Goal: Task Accomplishment & Management: Manage account settings

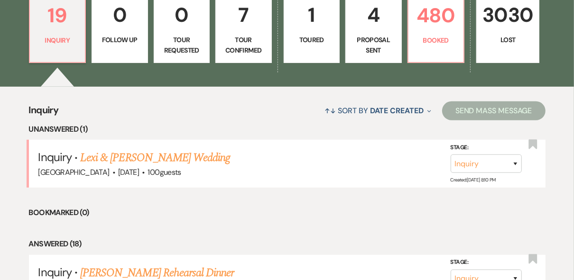
scroll to position [190, 0]
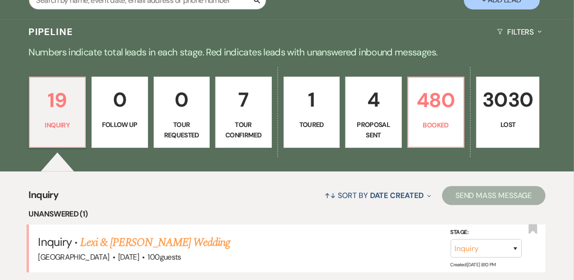
click at [258, 121] on p "Tour Confirmed" at bounding box center [243, 129] width 44 height 21
select select "4"
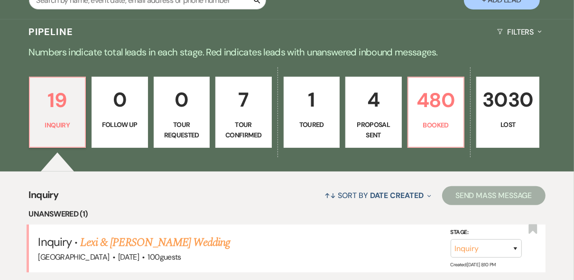
select select "4"
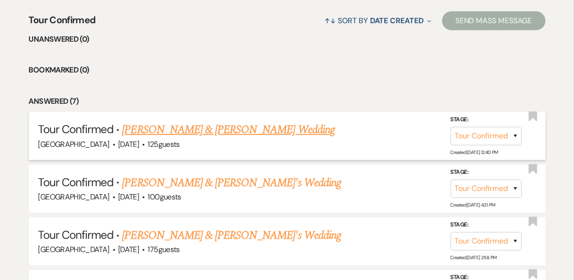
scroll to position [379, 0]
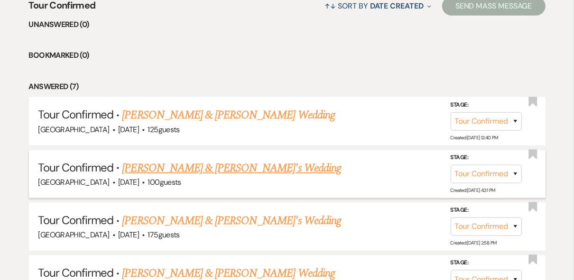
click at [226, 163] on link "[PERSON_NAME] & [PERSON_NAME]'s Wedding" at bounding box center [231, 168] width 219 height 17
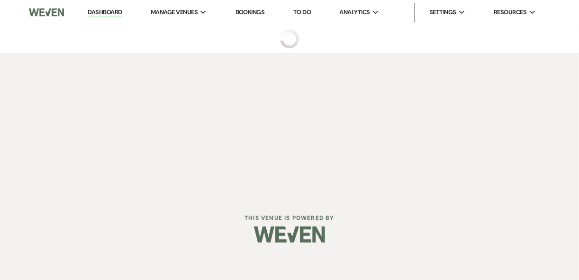
select select "4"
select select "20"
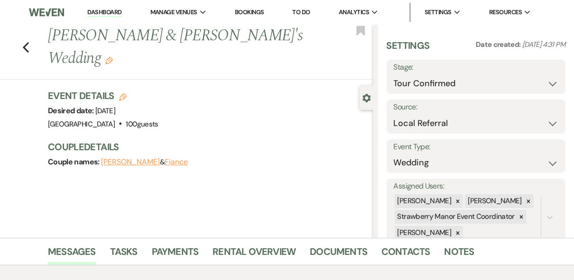
click at [113, 57] on use "button" at bounding box center [109, 61] width 8 height 8
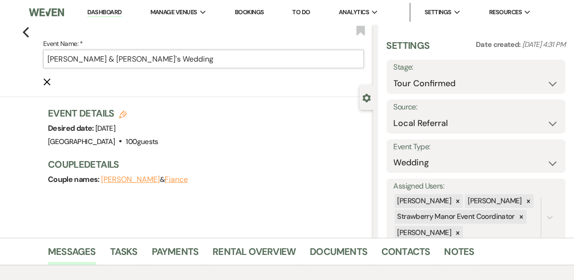
drag, startPoint x: 141, startPoint y: 59, endPoint x: 115, endPoint y: 55, distance: 26.4
click at [115, 55] on input "[PERSON_NAME] & [PERSON_NAME]'s Wedding" at bounding box center [203, 59] width 321 height 18
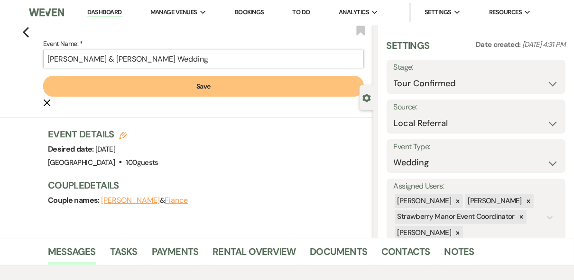
type input "[PERSON_NAME] & [PERSON_NAME] Wedding"
click at [125, 87] on button "Save" at bounding box center [203, 86] width 321 height 21
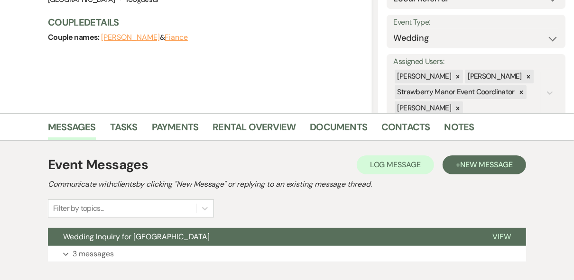
scroll to position [181, 0]
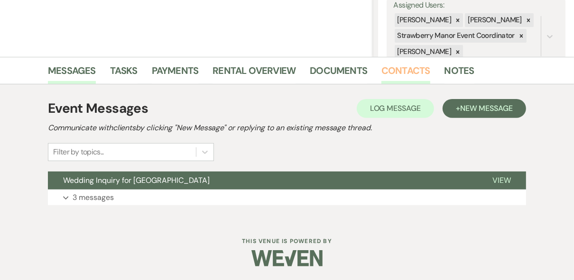
click at [390, 75] on link "Contacts" at bounding box center [405, 73] width 49 height 21
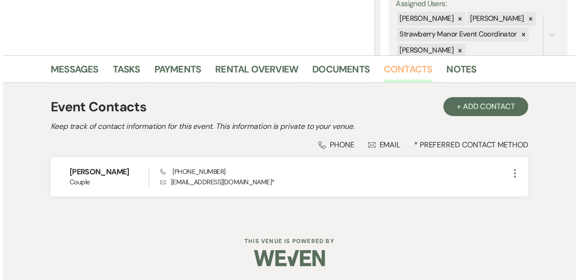
scroll to position [183, 0]
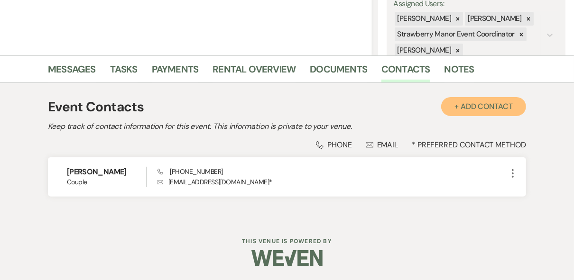
click at [492, 110] on button "+ Add Contact" at bounding box center [483, 106] width 85 height 19
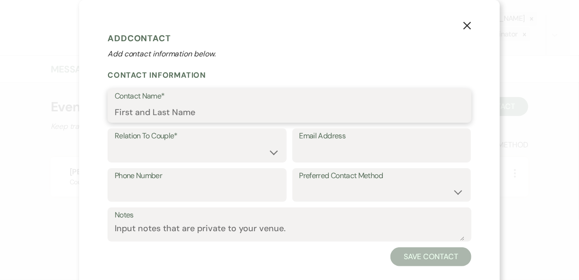
click at [179, 113] on input "Contact Name*" at bounding box center [290, 112] width 350 height 18
type input "[PERSON_NAME]"
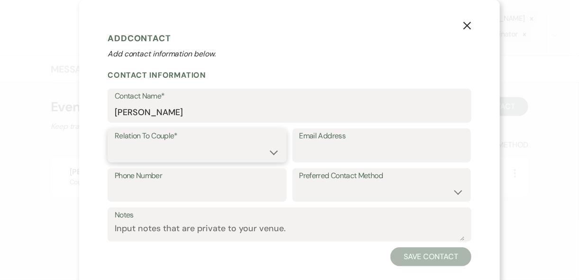
click at [191, 151] on select "Couple Planner Parent of Couple Family Member Friend Other" at bounding box center [197, 152] width 165 height 18
select select "1"
click at [115, 143] on select "Couple Planner Parent of Couple Family Member Friend Other" at bounding box center [197, 152] width 165 height 18
click at [334, 156] on input "Email Address" at bounding box center [382, 152] width 165 height 18
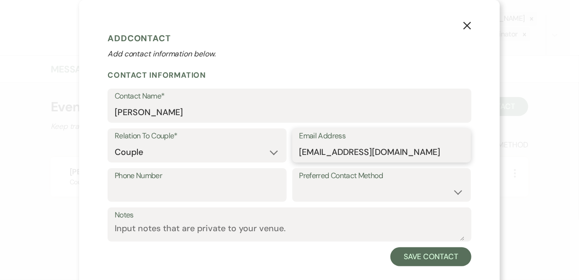
type input "[EMAIL_ADDRESS][DOMAIN_NAME]"
click at [204, 186] on input "Phone Number" at bounding box center [197, 192] width 165 height 18
type input "6014474471"
click at [352, 187] on select "Email Phone Text" at bounding box center [382, 192] width 165 height 18
select select "email"
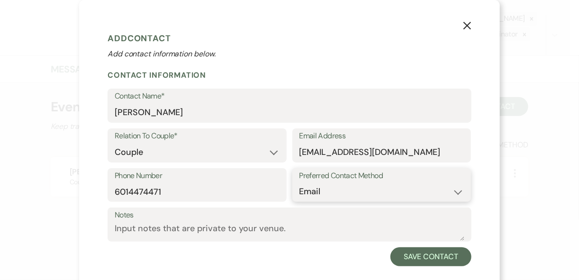
click at [300, 183] on select "Email Phone Text" at bounding box center [382, 192] width 165 height 18
click at [321, 150] on input "[EMAIL_ADDRESS][DOMAIN_NAME]" at bounding box center [382, 152] width 165 height 18
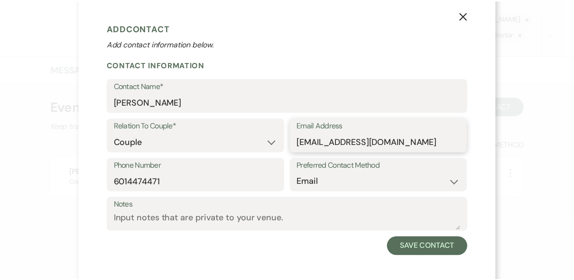
scroll to position [15, 0]
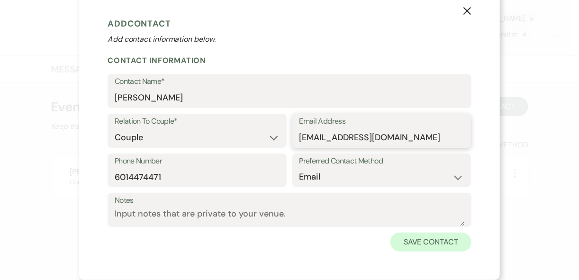
type input "[EMAIL_ADDRESS][DOMAIN_NAME]"
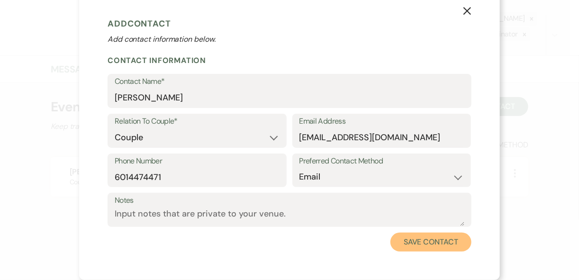
click at [421, 250] on button "Save Contact" at bounding box center [431, 242] width 81 height 19
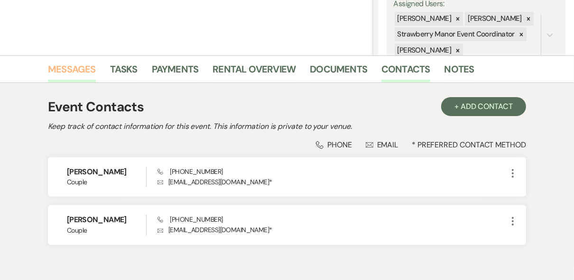
click at [73, 68] on link "Messages" at bounding box center [72, 72] width 48 height 21
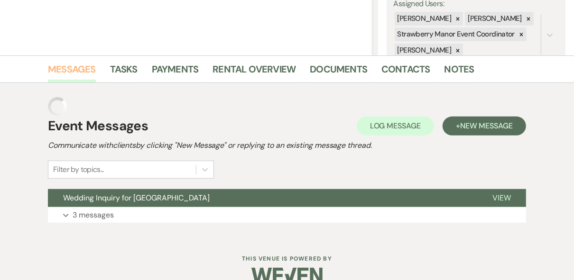
scroll to position [181, 0]
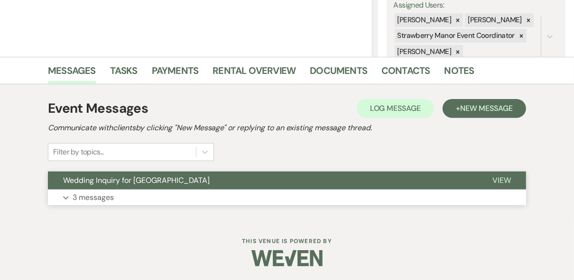
click at [494, 180] on span "View" at bounding box center [501, 180] width 18 height 10
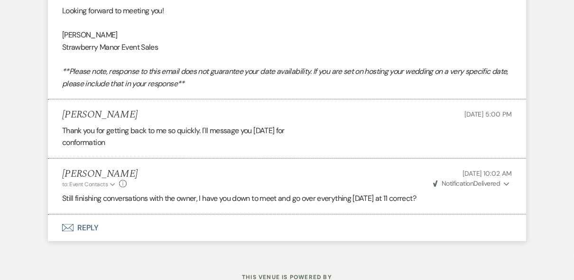
scroll to position [848, 0]
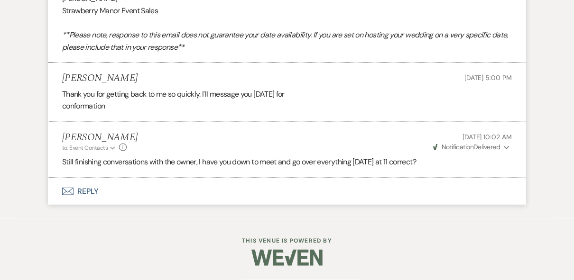
click at [84, 198] on button "Envelope Reply" at bounding box center [287, 191] width 478 height 27
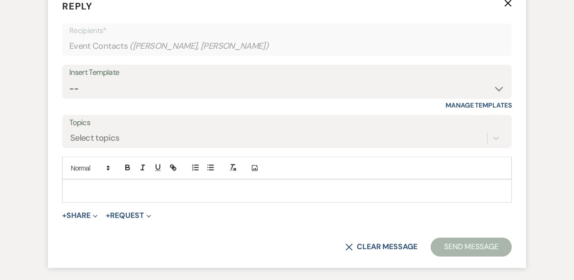
scroll to position [1027, 0]
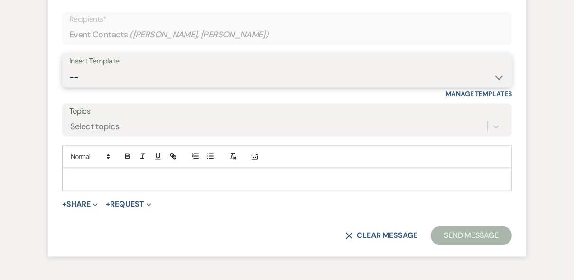
click at [104, 87] on select "-- Weven Planning Portal Introduction (Booked Events) Private Party Inquiry Res…" at bounding box center [286, 77] width 435 height 18
select select "4782"
click at [69, 87] on select "-- Weven Planning Portal Introduction (Booked Events) Private Party Inquiry Res…" at bounding box center [286, 77] width 435 height 18
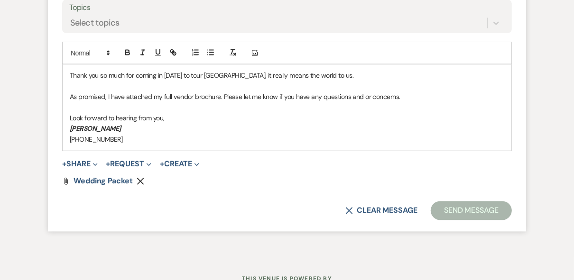
scroll to position [1192, 0]
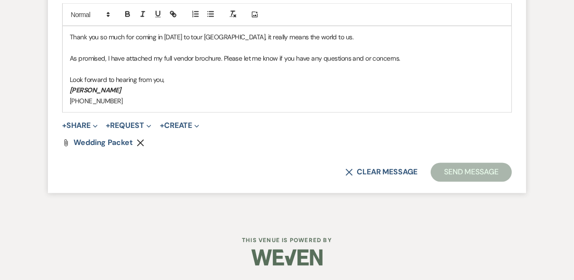
click at [138, 101] on p "[PHONE_NUMBER]" at bounding box center [287, 101] width 434 height 10
click at [462, 178] on button "Send Message" at bounding box center [471, 172] width 81 height 19
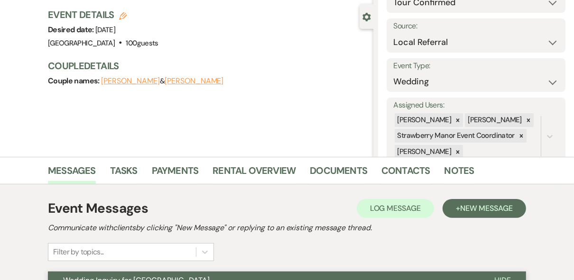
scroll to position [0, 0]
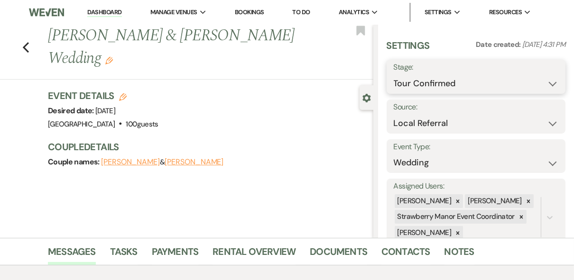
click at [508, 81] on select "Inquiry Follow Up Tour Requested Tour Confirmed Toured Proposal Sent Booked Lost" at bounding box center [476, 83] width 165 height 18
select select "5"
click at [394, 74] on select "Inquiry Follow Up Tour Requested Tour Confirmed Toured Proposal Sent Booked Lost" at bounding box center [476, 83] width 165 height 18
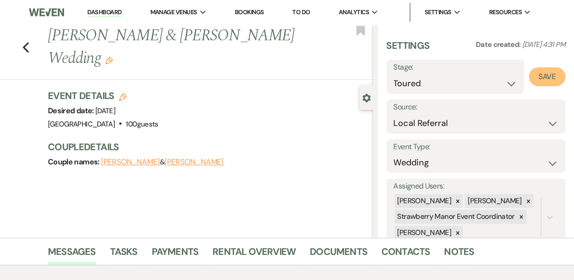
click at [539, 81] on button "Save" at bounding box center [547, 76] width 37 height 19
click at [103, 9] on link "Dashboard" at bounding box center [104, 12] width 34 height 9
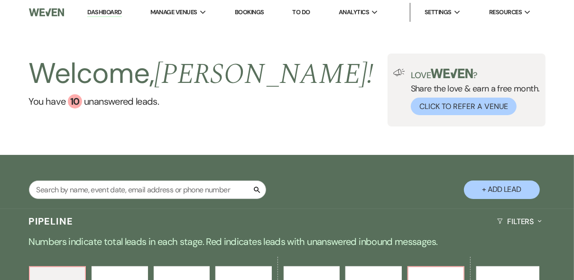
click at [257, 60] on div "Welcome, [PERSON_NAME] ! You have 10 unanswered lead s . Love ? Share the love …" at bounding box center [287, 90] width 574 height 73
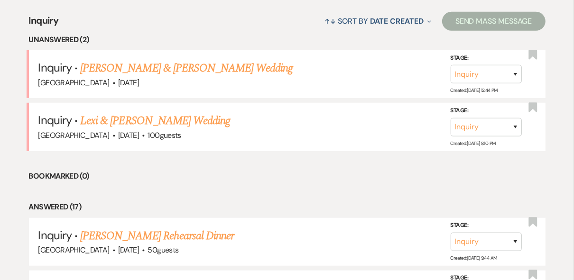
scroll to position [379, 0]
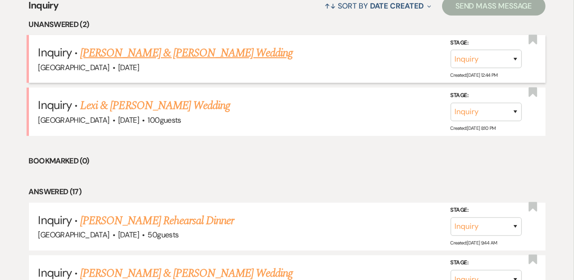
click at [167, 52] on link "[PERSON_NAME] & [PERSON_NAME] Wedding" at bounding box center [186, 53] width 212 height 17
select select "5"
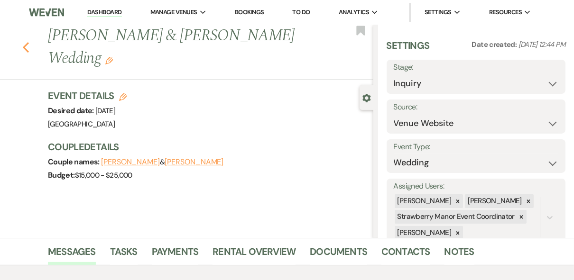
click at [27, 42] on icon "Previous" at bounding box center [25, 47] width 7 height 11
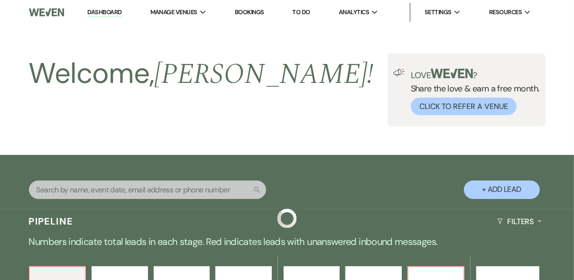
scroll to position [379, 0]
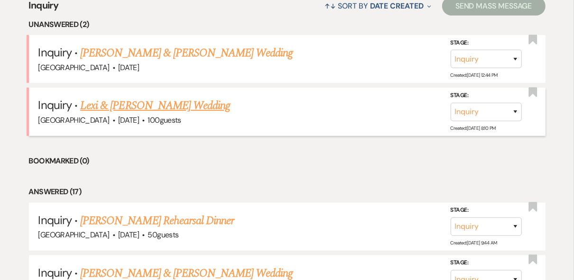
click at [167, 102] on link "Lexi & [PERSON_NAME] Wedding" at bounding box center [155, 105] width 150 height 17
select select "5"
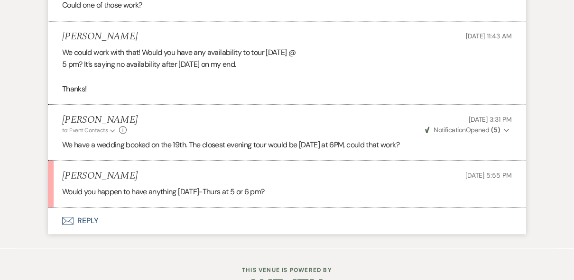
scroll to position [1464, 0]
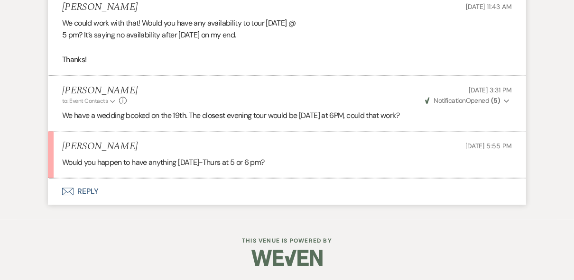
click at [86, 193] on button "Envelope Reply" at bounding box center [287, 191] width 478 height 27
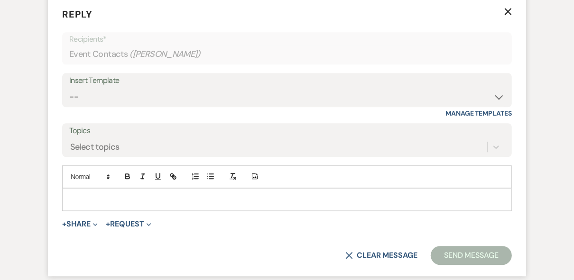
scroll to position [1643, 0]
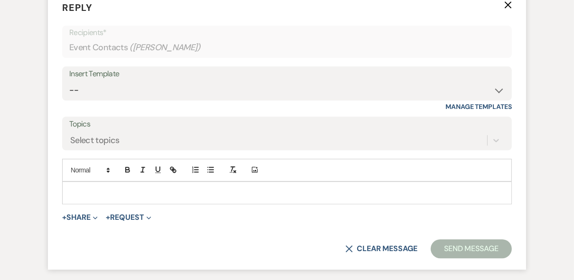
click at [119, 198] on p at bounding box center [287, 193] width 434 height 10
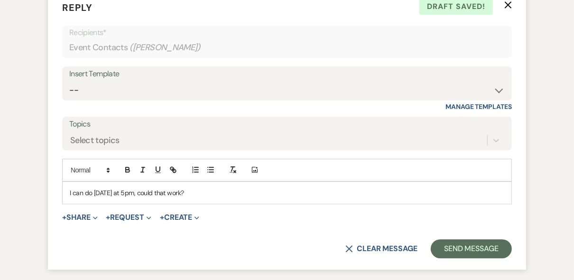
drag, startPoint x: 220, startPoint y: 204, endPoint x: 61, endPoint y: 201, distance: 159.4
click at [61, 201] on form "Reply X Draft saved! Recipients* Event Contacts ( [PERSON_NAME] ) Insert Templa…" at bounding box center [287, 129] width 478 height 281
copy p "I can do [DATE] at 5pm, could that work?"
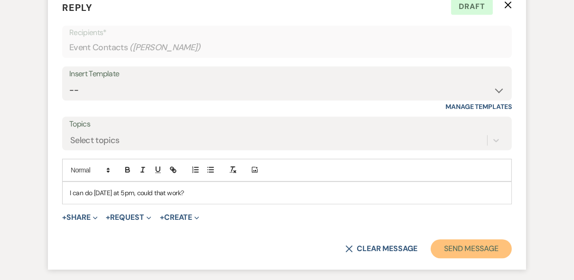
click at [447, 256] on button "Send Message" at bounding box center [471, 248] width 81 height 19
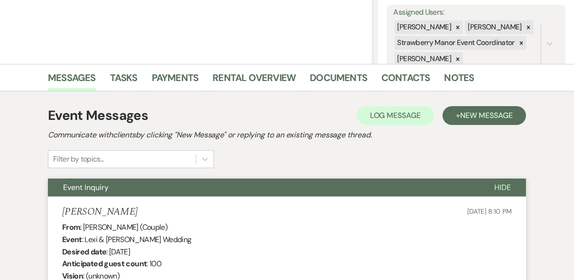
scroll to position [0, 0]
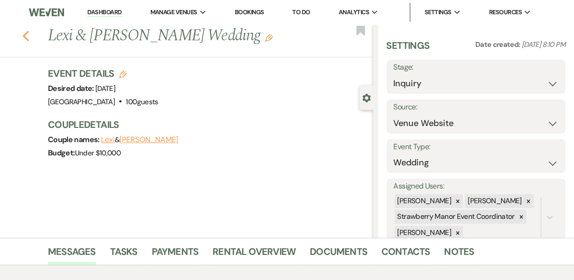
click at [28, 34] on use "button" at bounding box center [26, 36] width 6 height 10
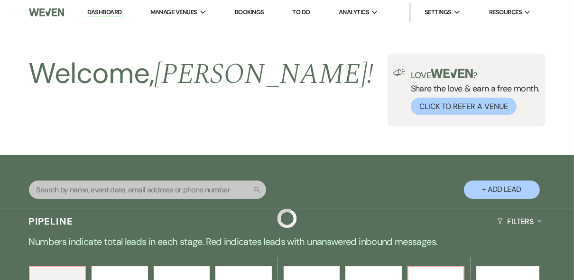
scroll to position [379, 0]
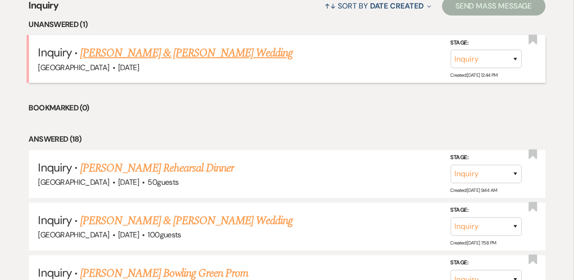
click at [115, 53] on link "[PERSON_NAME] & [PERSON_NAME] Wedding" at bounding box center [186, 53] width 212 height 17
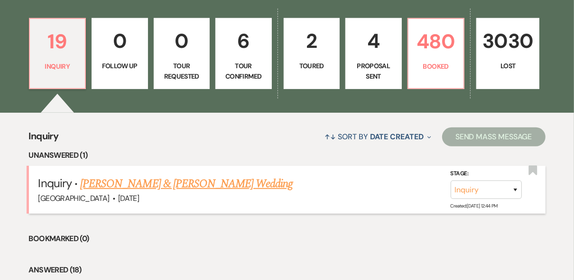
select select "5"
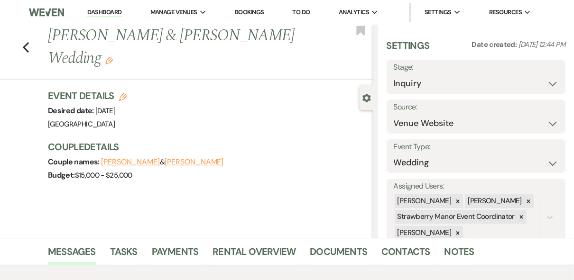
click at [108, 9] on link "Dashboard" at bounding box center [104, 12] width 34 height 9
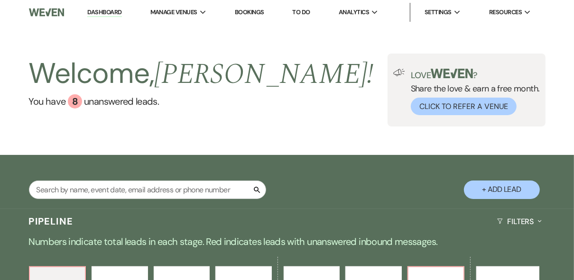
click at [284, 27] on div "Welcome, [PERSON_NAME] ! You have 8 unanswered lead s . Love ? Share the love &…" at bounding box center [287, 90] width 574 height 130
drag, startPoint x: 94, startPoint y: 14, endPoint x: 111, endPoint y: 20, distance: 18.2
click at [95, 14] on link "Dashboard" at bounding box center [104, 12] width 34 height 9
